Goal: Transaction & Acquisition: Obtain resource

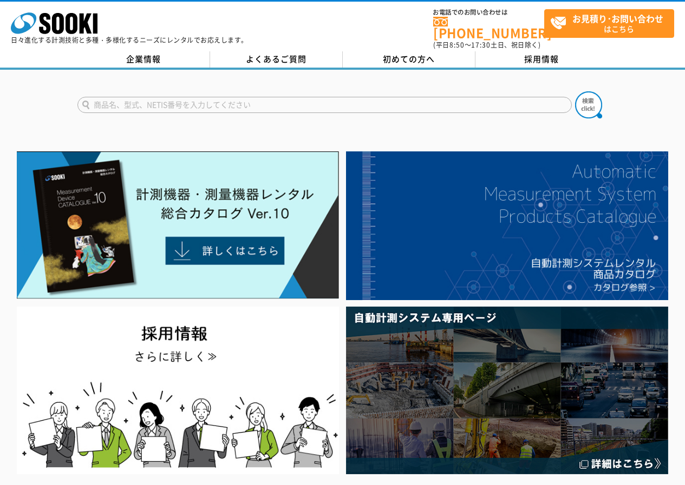
click at [183, 97] on input "text" at bounding box center [324, 105] width 494 height 16
type input "201"
click at [575, 91] on button at bounding box center [588, 104] width 27 height 27
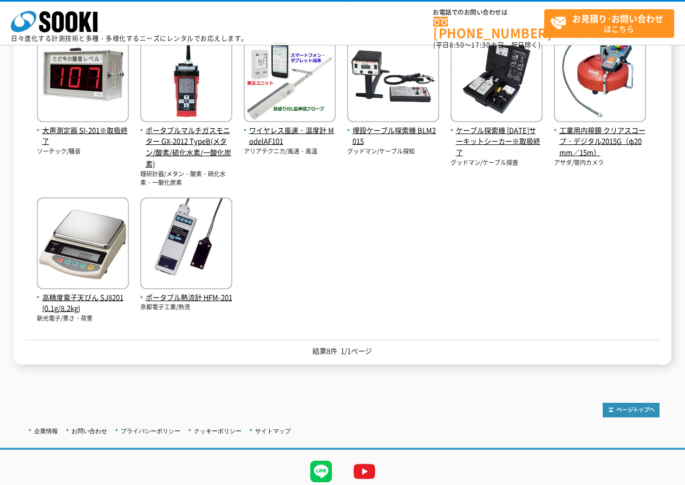
scroll to position [256, 0]
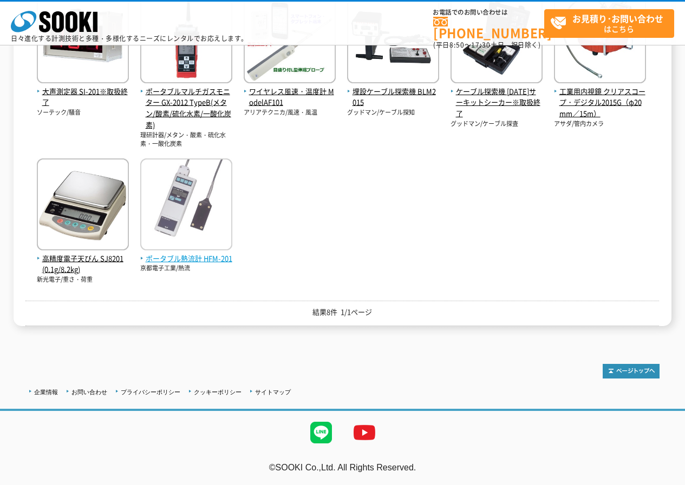
click at [194, 235] on img at bounding box center [186, 206] width 92 height 95
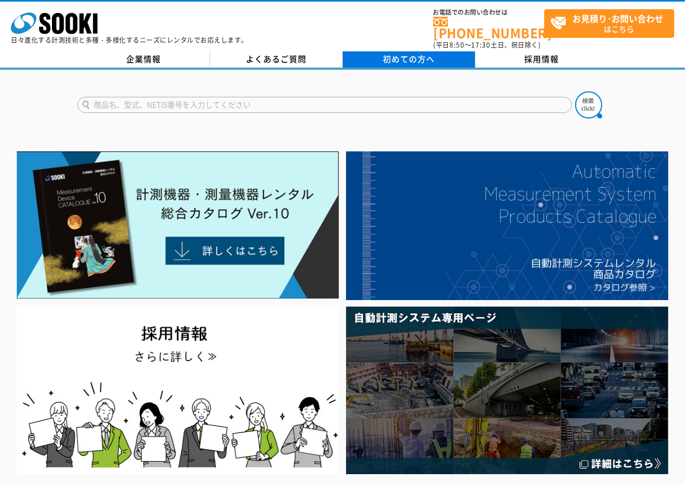
click at [416, 53] on span "初めての方へ" at bounding box center [409, 59] width 52 height 12
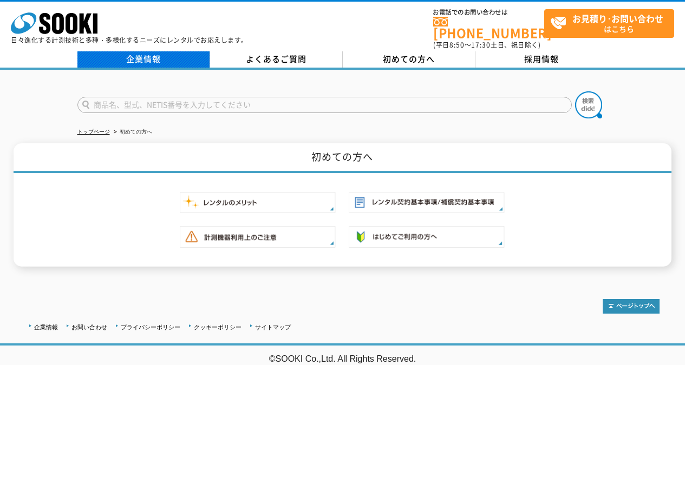
click at [159, 53] on link "企業情報" at bounding box center [143, 59] width 133 height 16
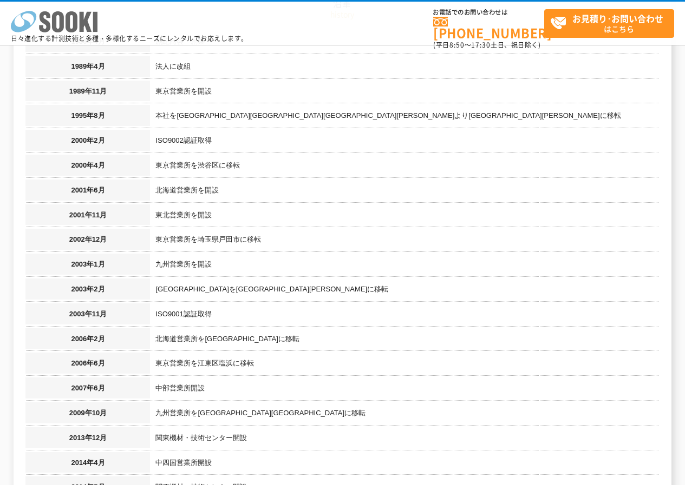
scroll to position [595, 0]
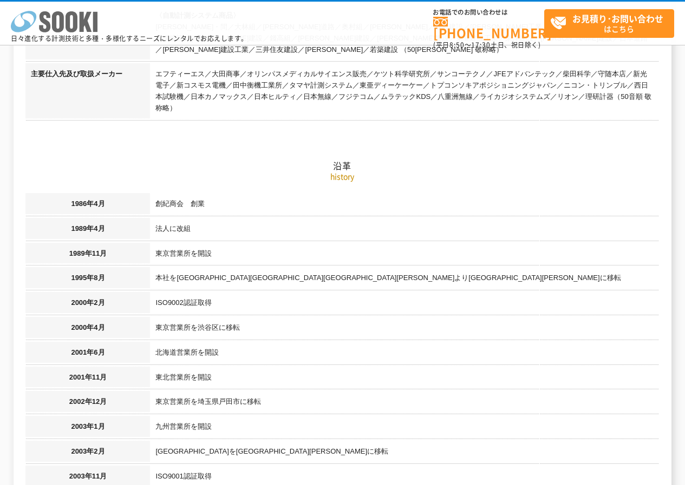
click at [36, 26] on icon "株式会社 ソーキ" at bounding box center [54, 22] width 87 height 22
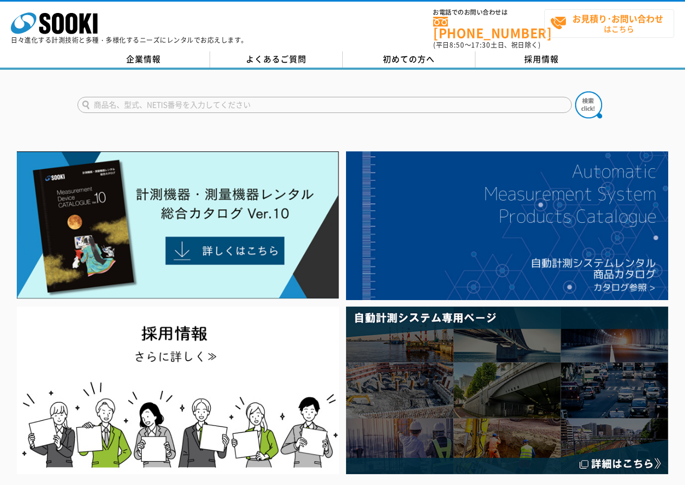
click at [596, 16] on strong "お見積り･お問い合わせ" at bounding box center [617, 18] width 91 height 13
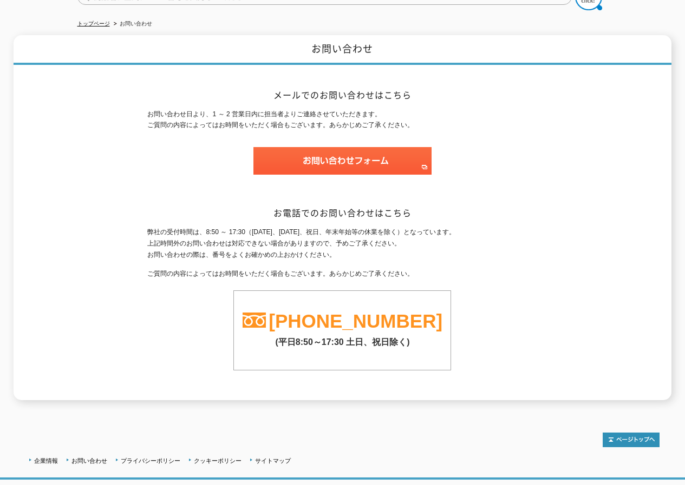
scroll to position [116, 0]
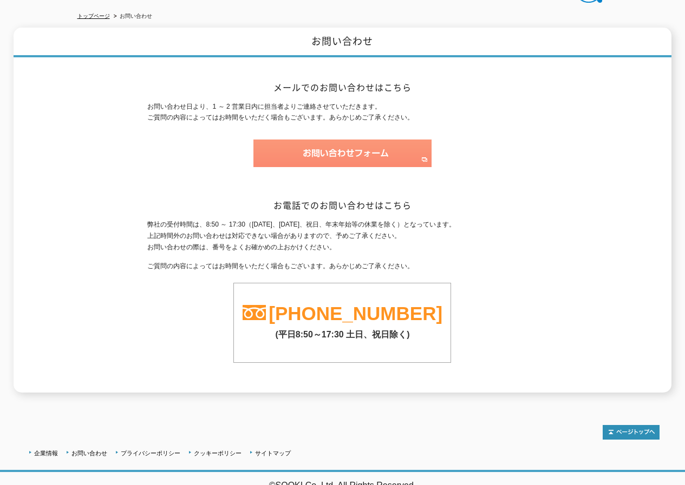
click at [327, 144] on img at bounding box center [342, 154] width 178 height 28
